Goal: Find specific page/section: Find specific page/section

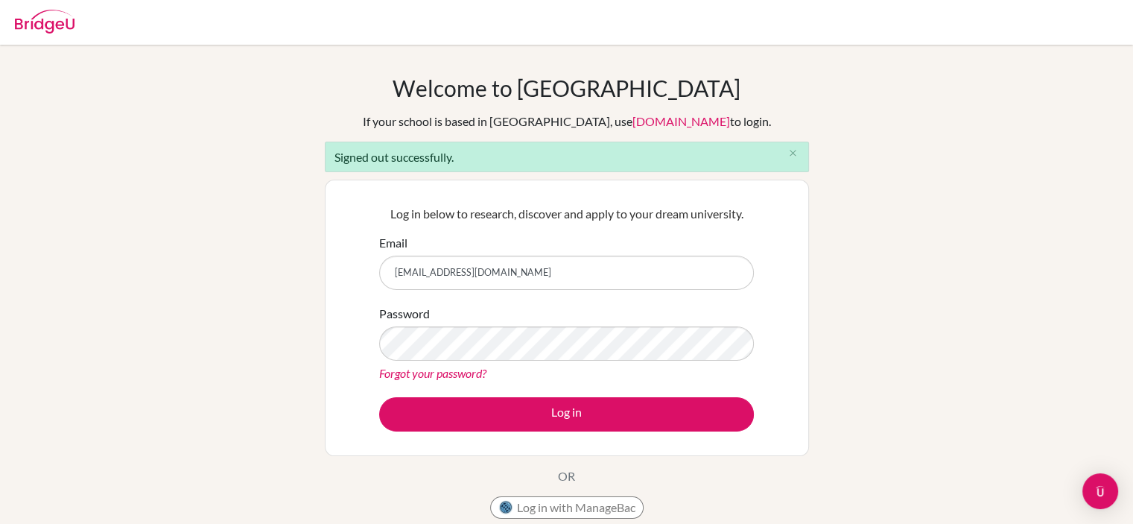
drag, startPoint x: 0, startPoint y: 0, endPoint x: 617, endPoint y: 261, distance: 670.0
click at [617, 261] on input "[EMAIL_ADDRESS][DOMAIN_NAME]" at bounding box center [566, 273] width 375 height 34
type input "[PERSON_NAME][EMAIL_ADDRESS][PERSON_NAME][DOMAIN_NAME]"
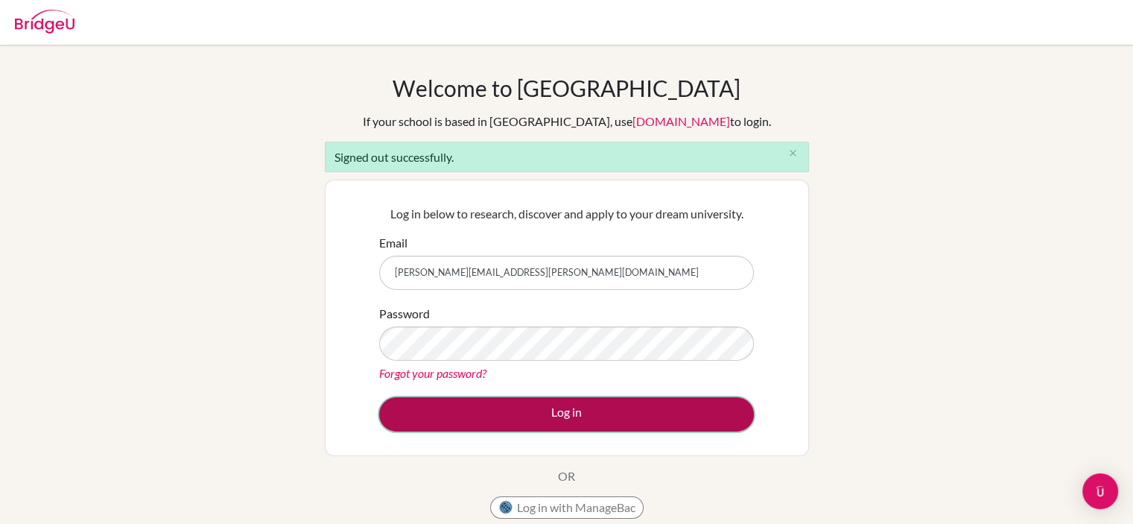
drag, startPoint x: 566, startPoint y: 425, endPoint x: 559, endPoint y: 428, distance: 7.8
click at [559, 428] on button "Log in" at bounding box center [566, 414] width 375 height 34
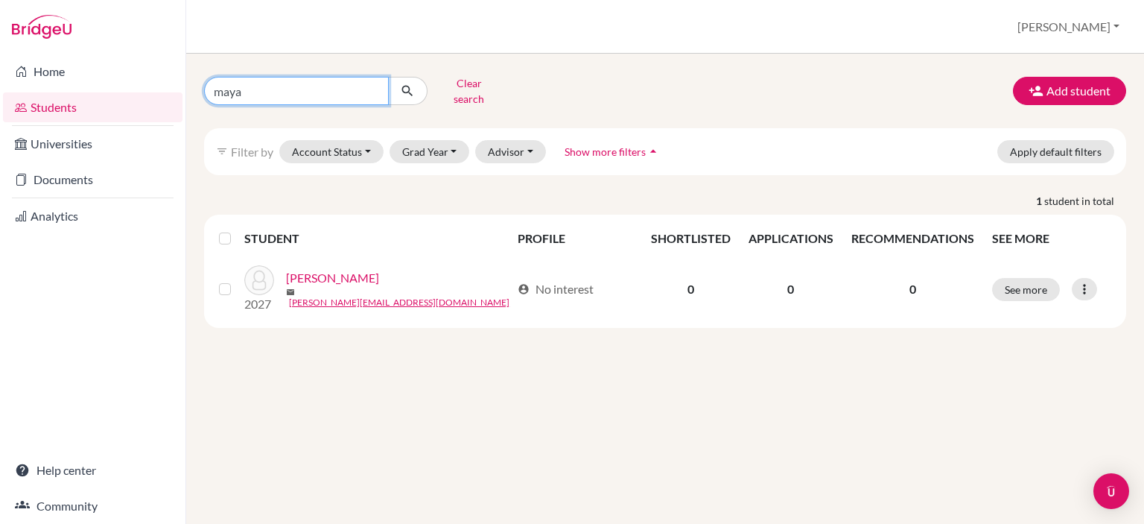
click at [374, 88] on input "maya" at bounding box center [296, 91] width 185 height 28
click at [458, 85] on button "Clear search" at bounding box center [469, 91] width 83 height 39
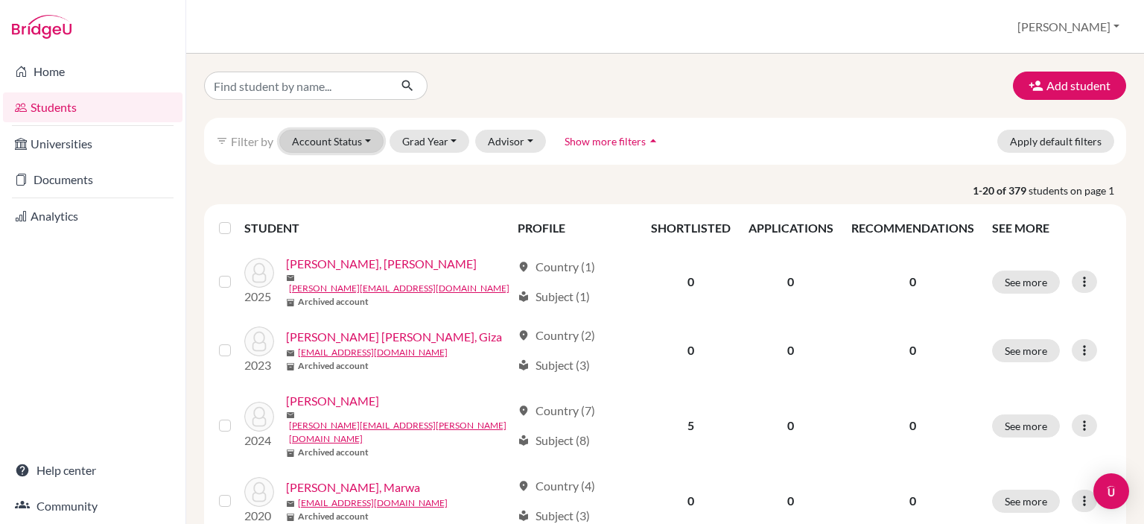
click at [363, 140] on button "Account Status" at bounding box center [331, 141] width 104 height 23
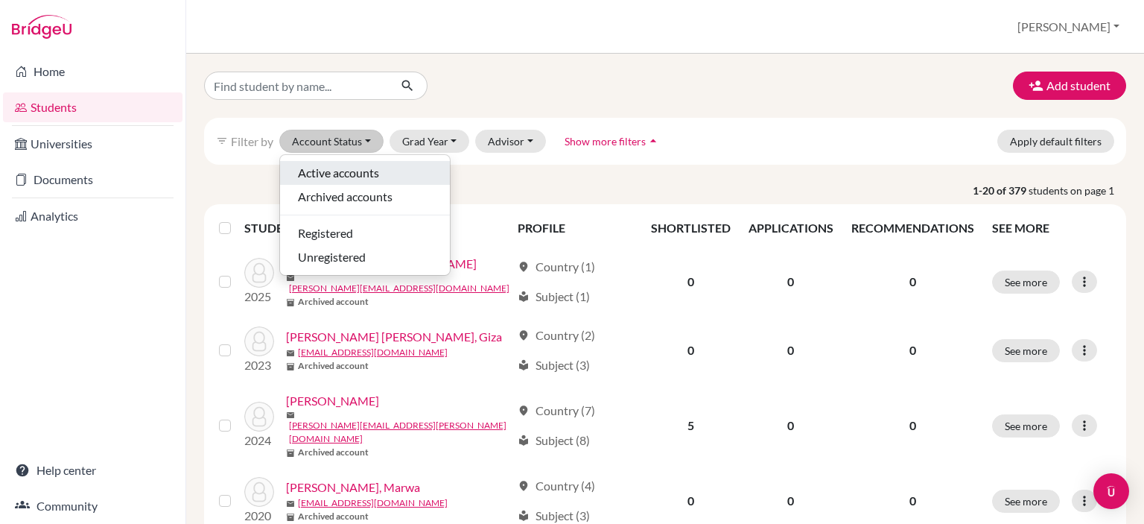
click at [346, 172] on span "Active accounts" at bounding box center [338, 173] width 81 height 18
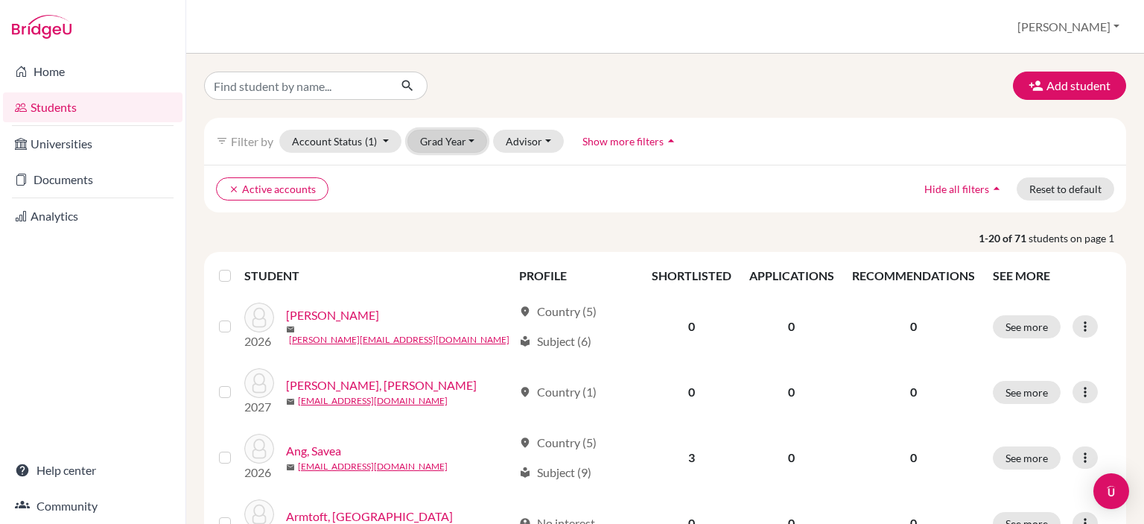
click at [471, 143] on button "Grad Year" at bounding box center [447, 141] width 80 height 23
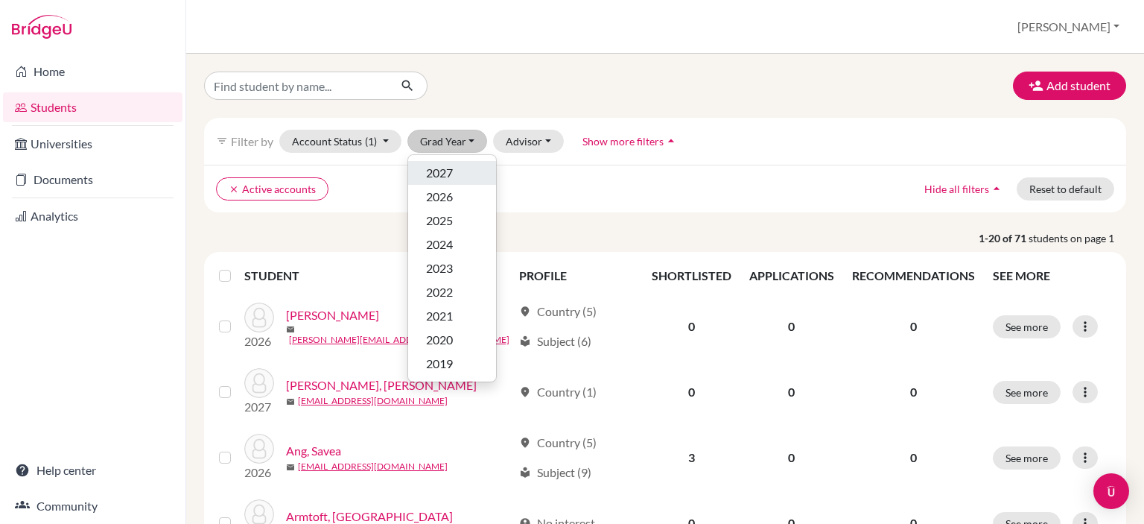
click at [448, 171] on span "2027" at bounding box center [439, 173] width 27 height 18
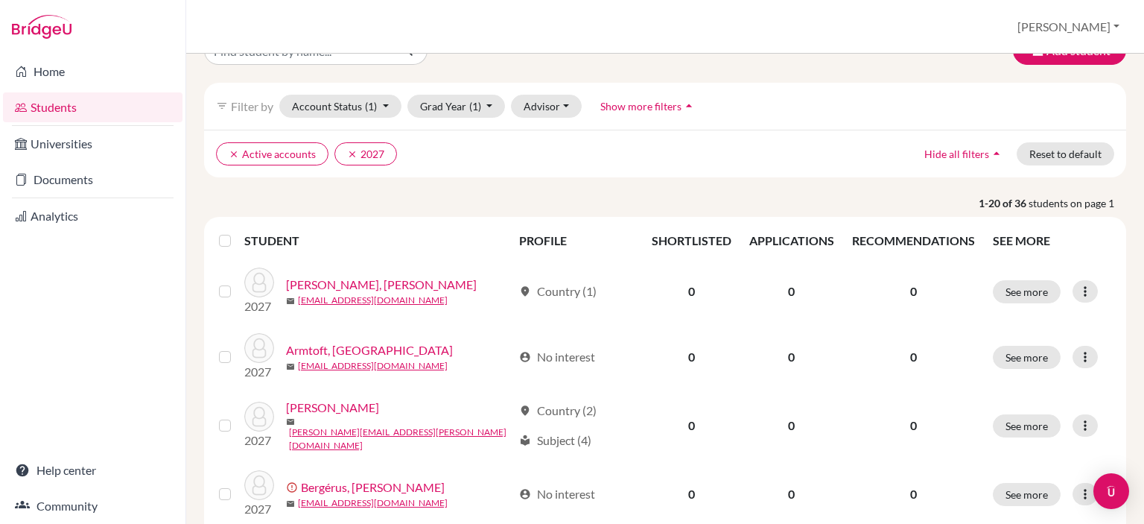
scroll to position [36, 0]
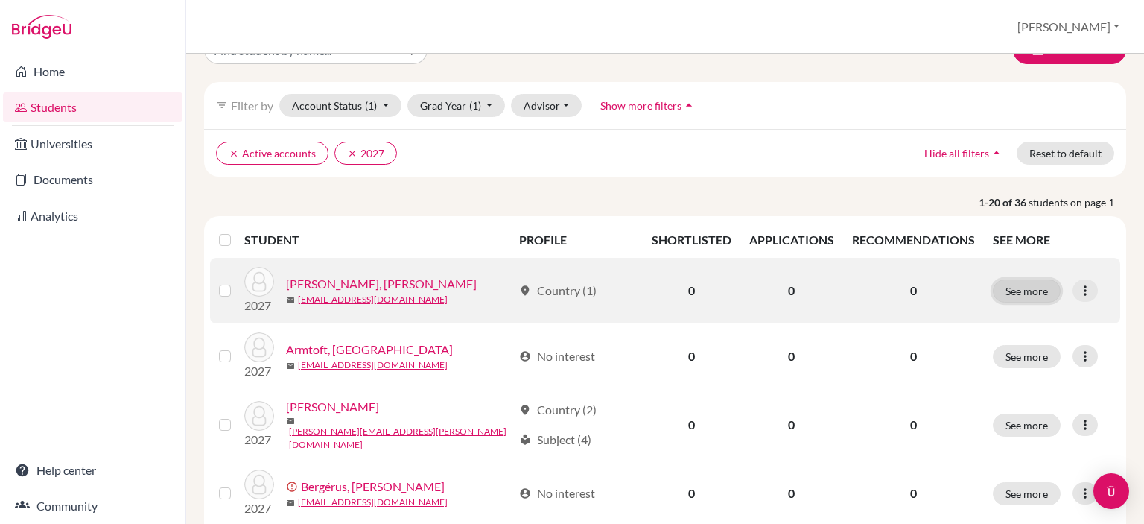
click at [1025, 291] on button "See more" at bounding box center [1027, 290] width 68 height 23
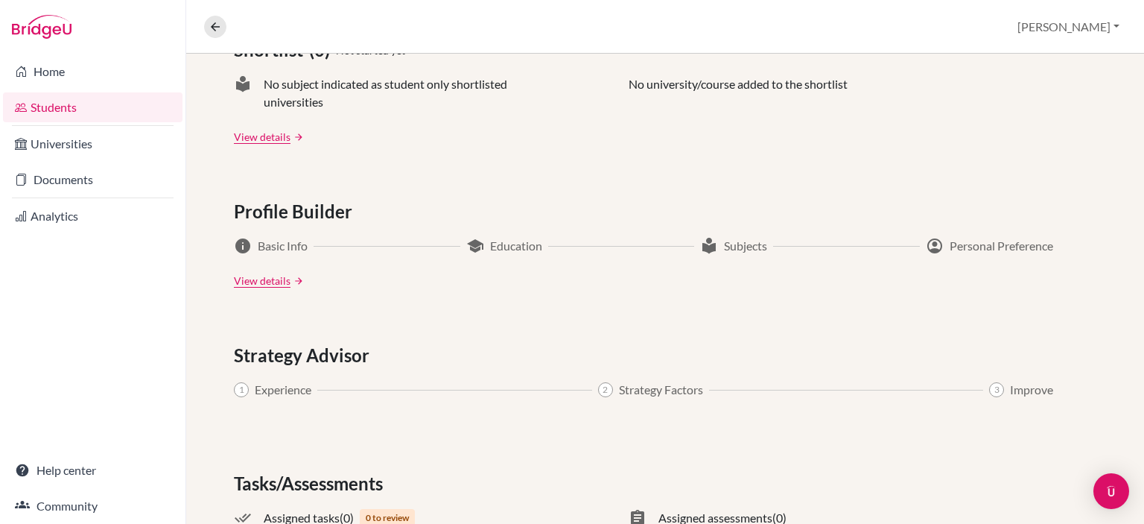
scroll to position [785, 0]
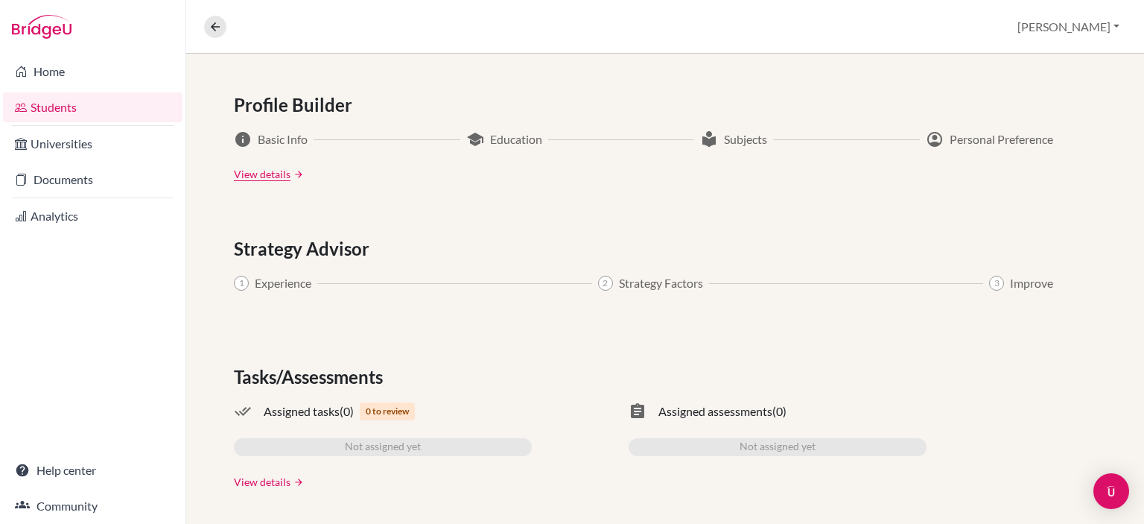
click at [274, 481] on link "View details" at bounding box center [262, 482] width 57 height 16
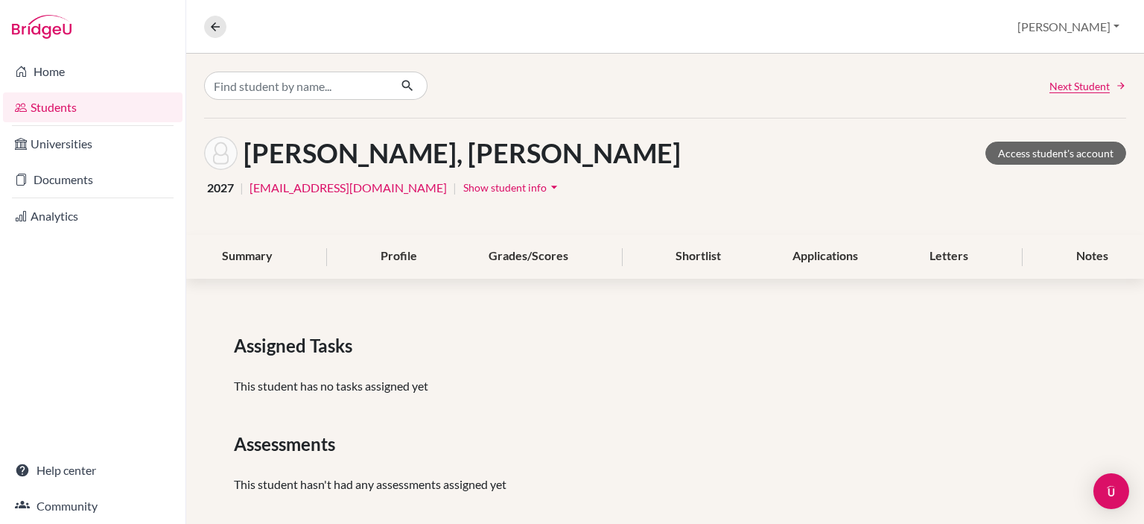
scroll to position [16, 0]
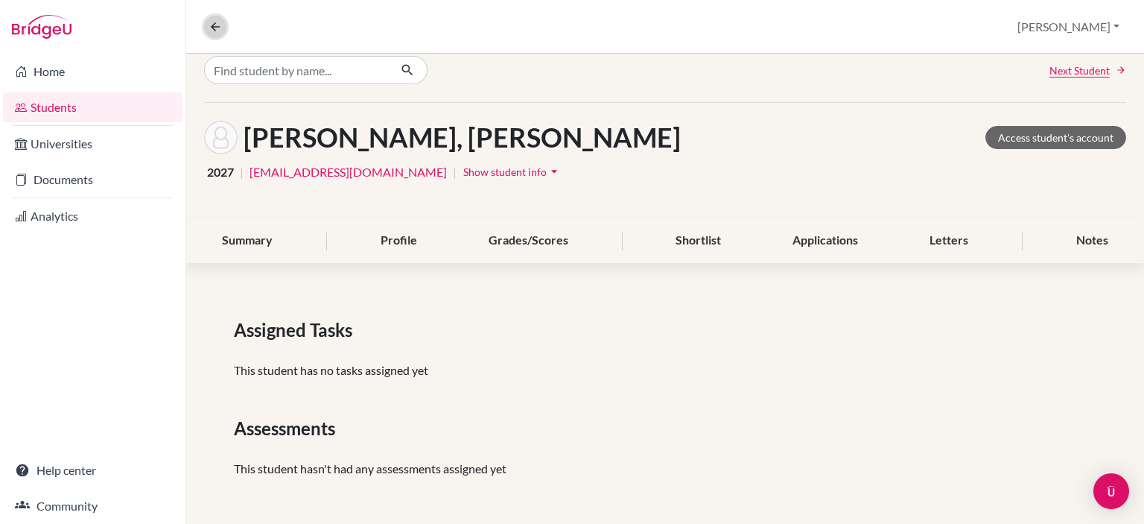
click at [218, 23] on icon at bounding box center [215, 26] width 13 height 13
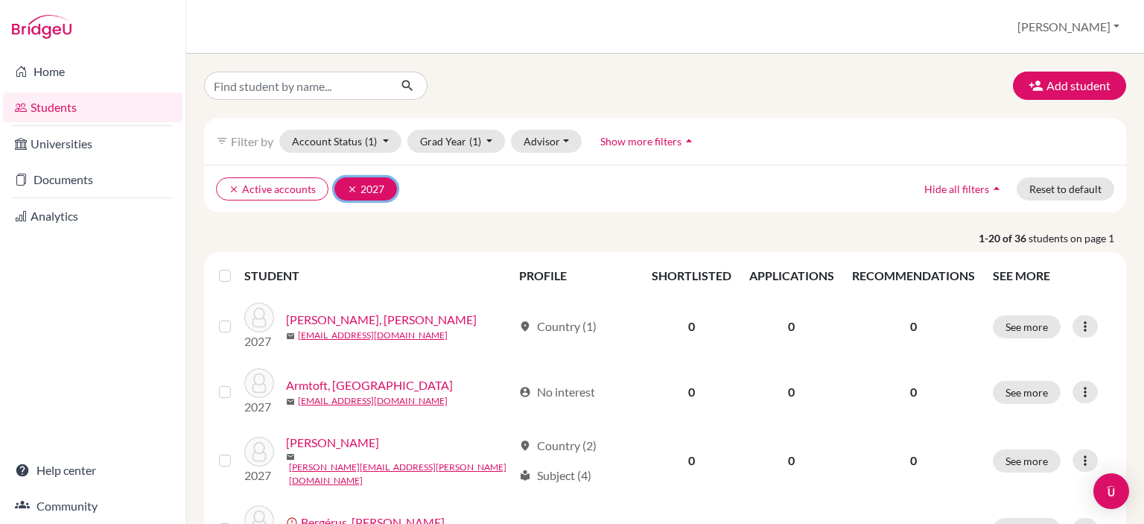
click at [350, 184] on icon "clear" at bounding box center [352, 189] width 10 height 10
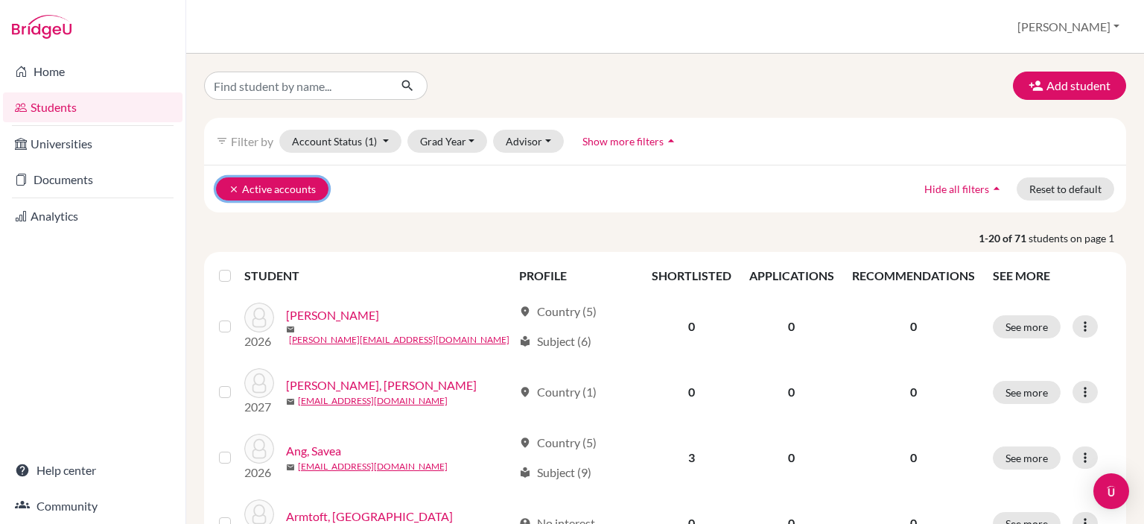
click at [237, 185] on icon "clear" at bounding box center [234, 189] width 10 height 10
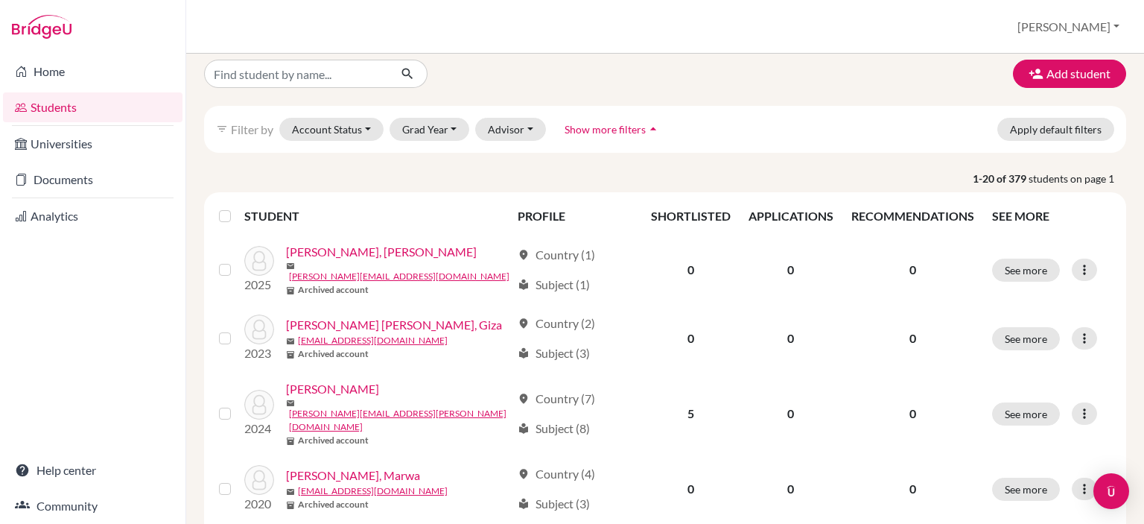
scroll to position [13, 0]
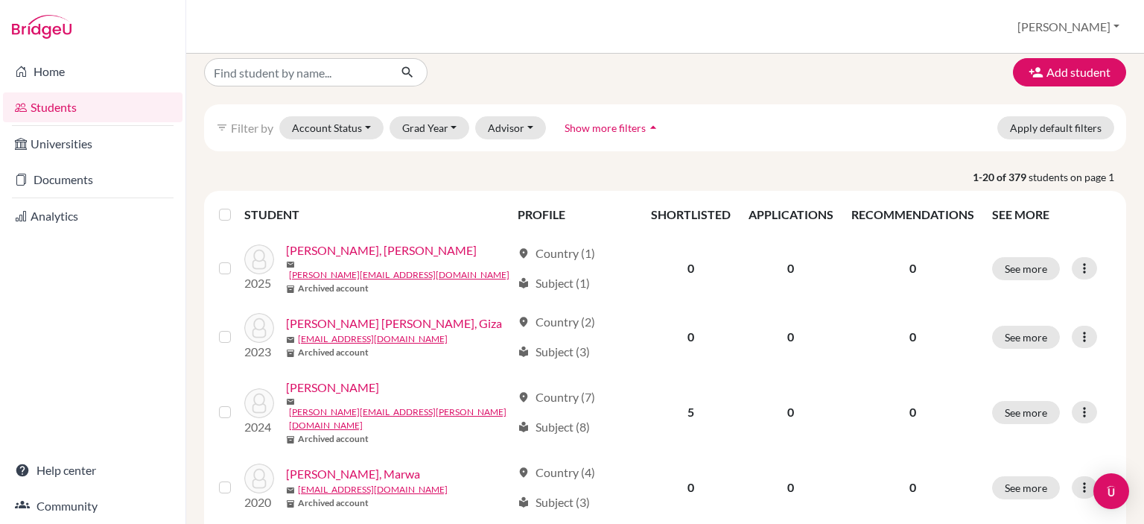
click at [384, 126] on div "filter_list Filter by Account Status Active accounts Archived accounts Register…" at bounding box center [665, 127] width 922 height 47
click at [367, 125] on button "Account Status" at bounding box center [331, 127] width 104 height 23
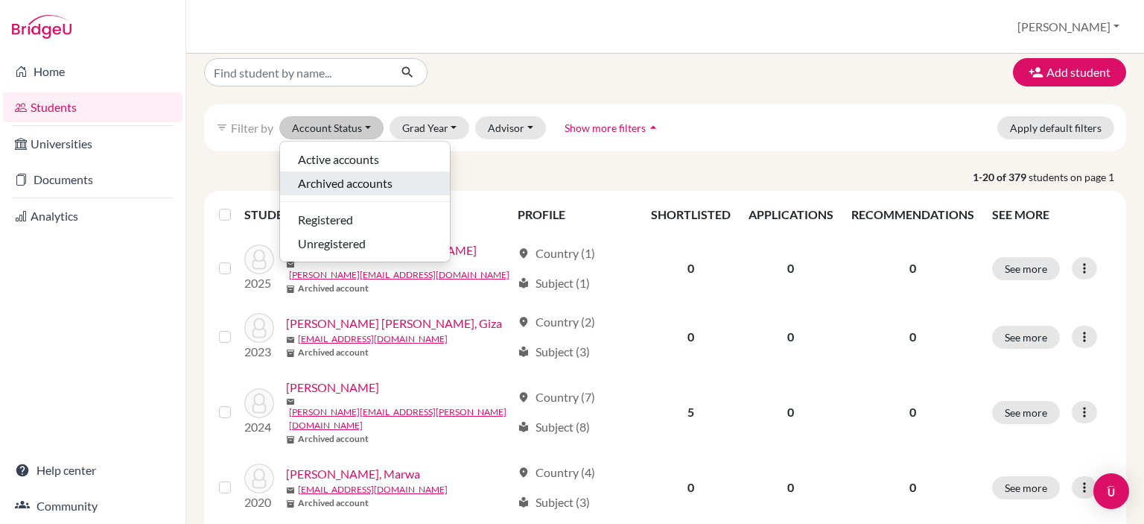
click at [340, 182] on span "Archived accounts" at bounding box center [345, 183] width 95 height 18
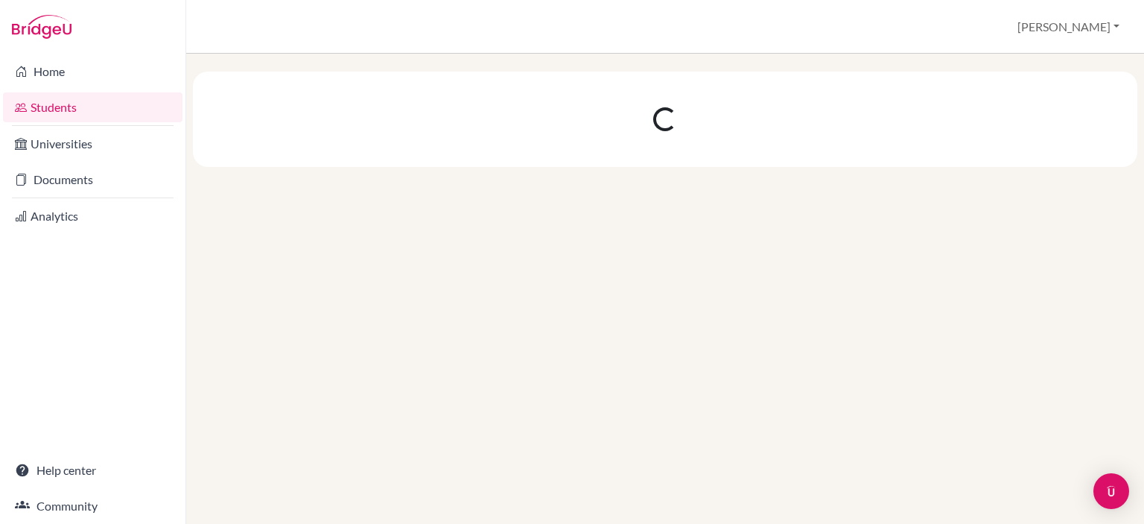
scroll to position [0, 0]
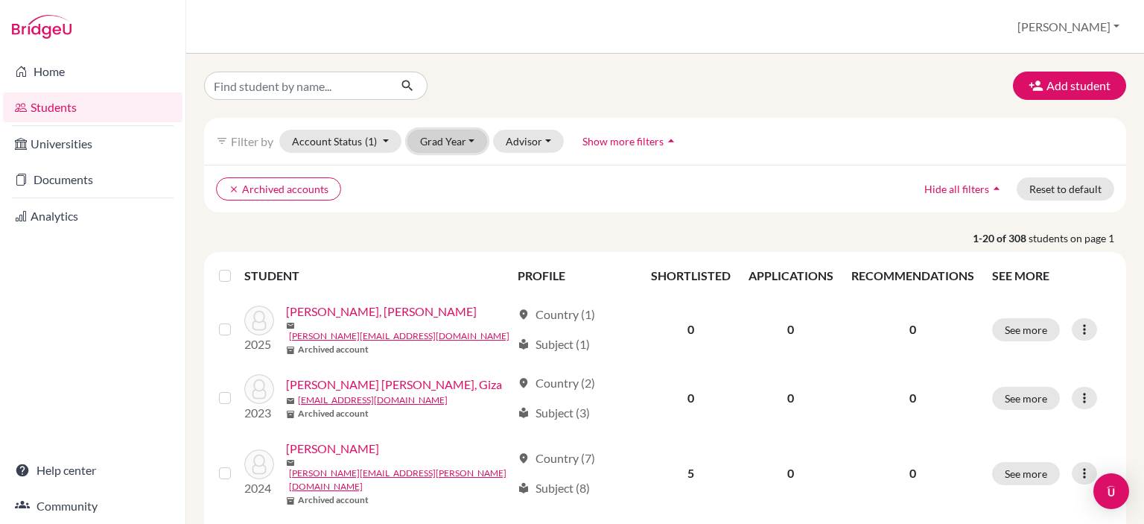
click at [459, 133] on button "Grad Year" at bounding box center [447, 141] width 80 height 23
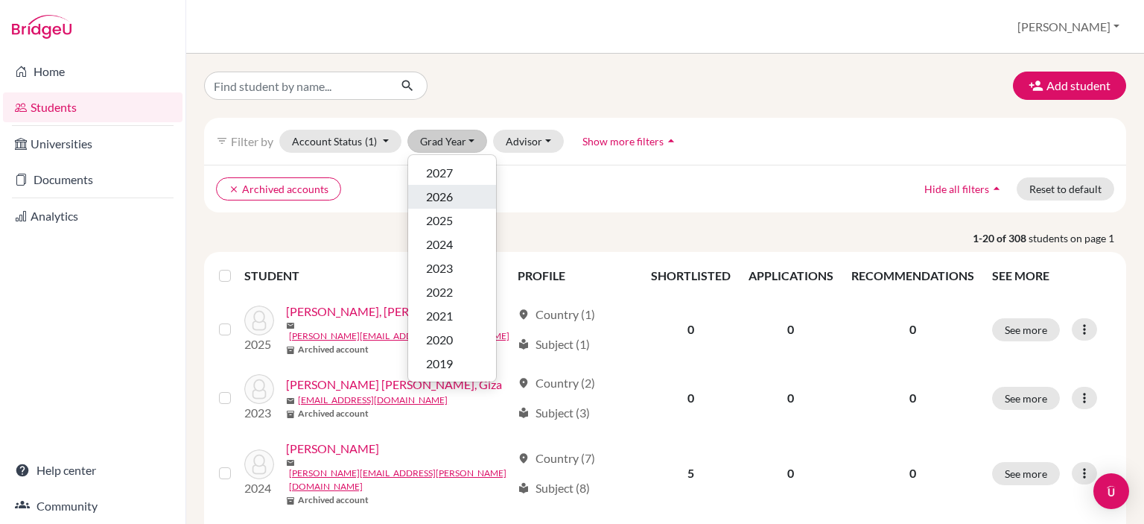
click at [444, 200] on span "2026" at bounding box center [439, 197] width 27 height 18
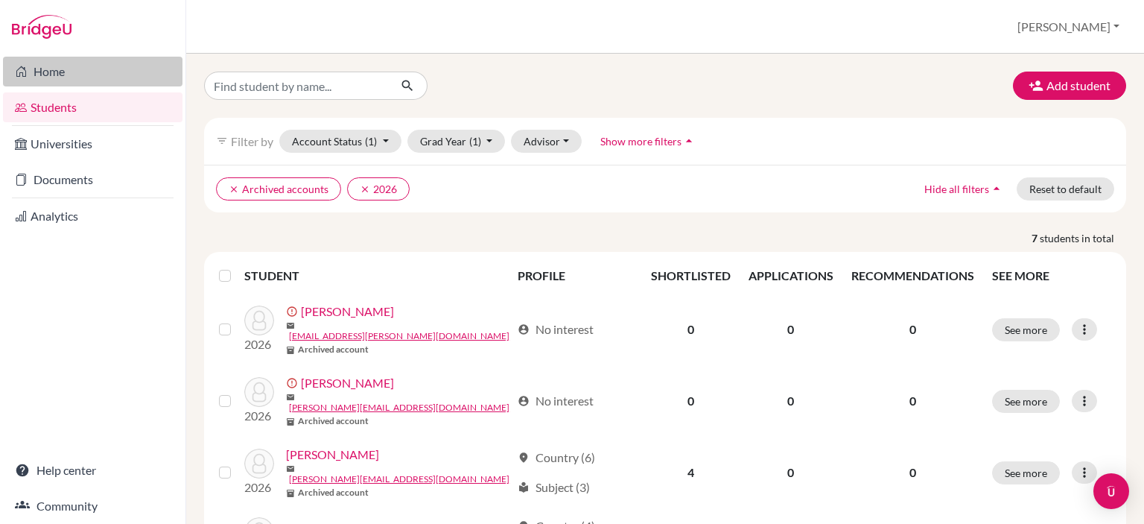
click at [55, 76] on link "Home" at bounding box center [93, 72] width 180 height 30
